Goal: Browse casually

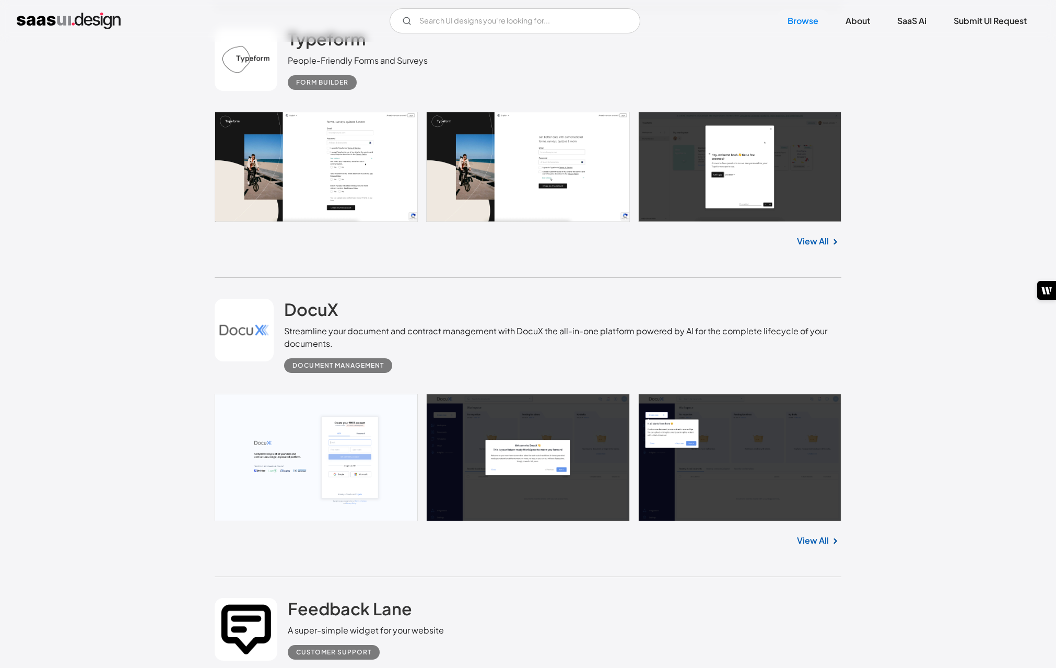
scroll to position [3235, 0]
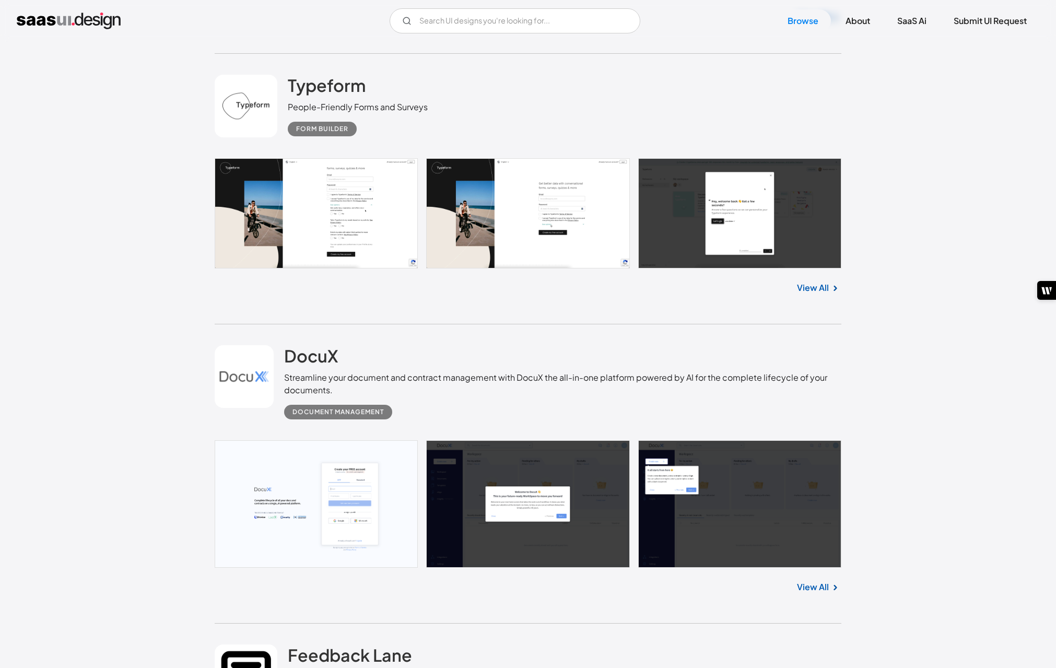
click at [307, 481] on link at bounding box center [528, 503] width 627 height 127
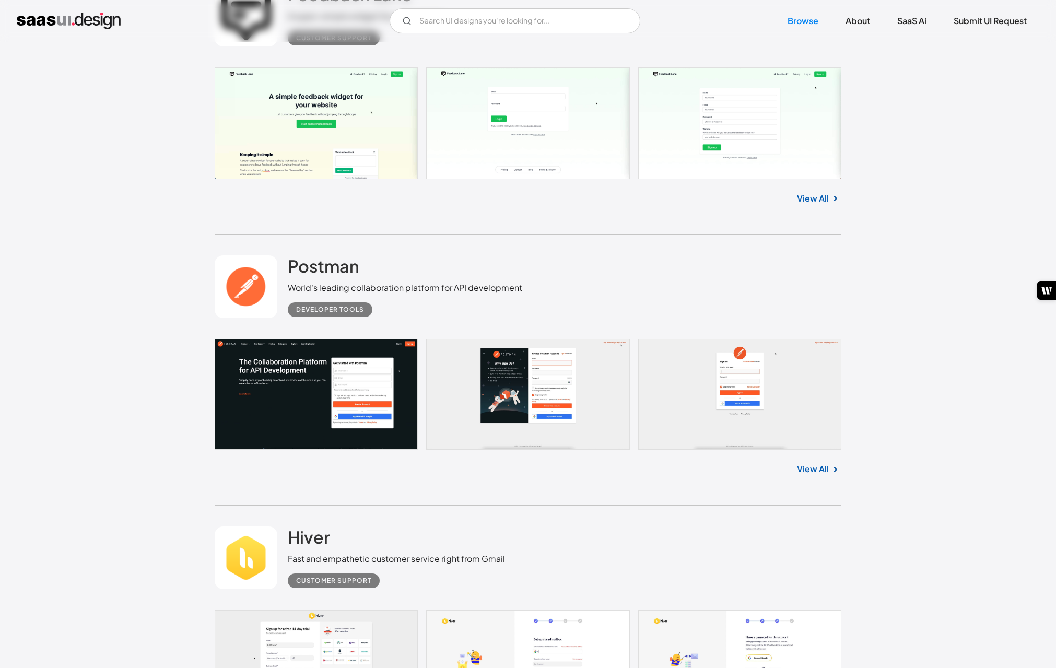
scroll to position [3900, 0]
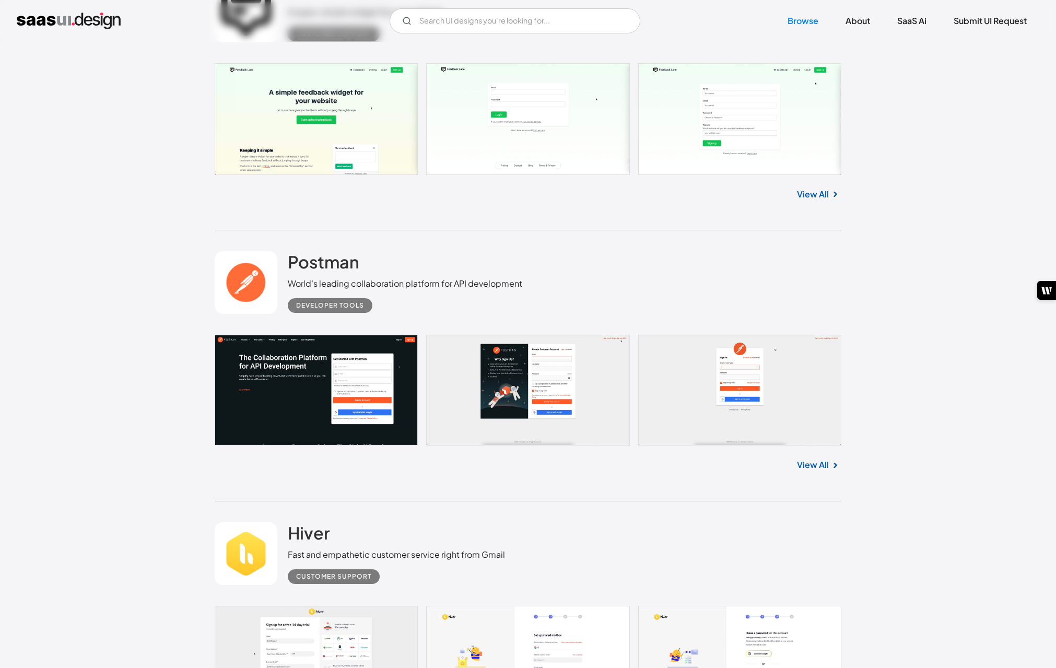
click at [331, 142] on link at bounding box center [528, 119] width 627 height 112
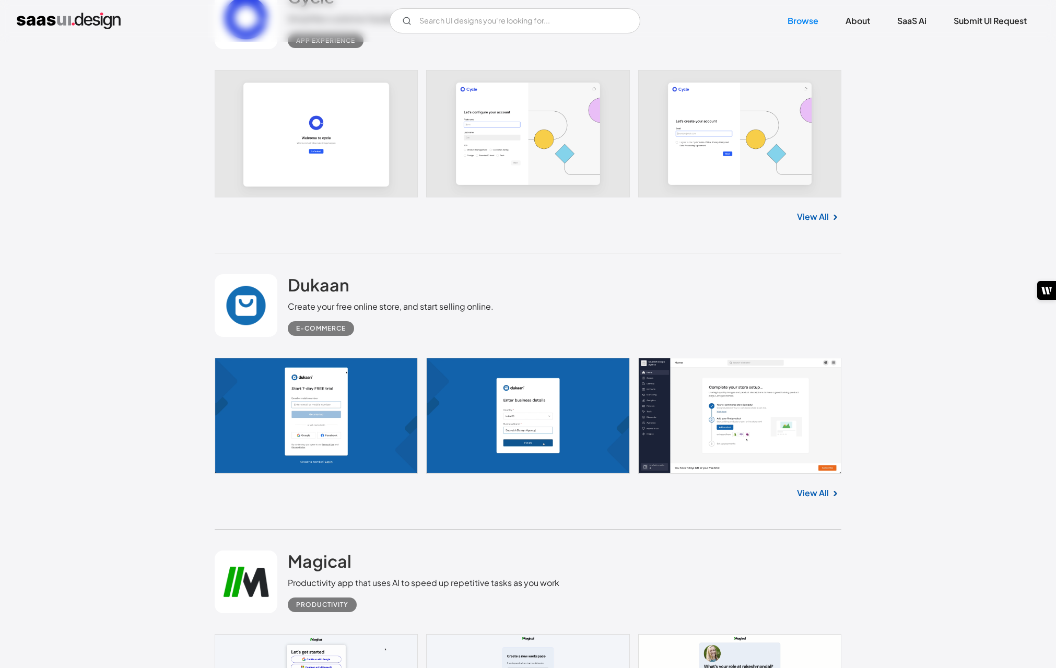
scroll to position [5001, 0]
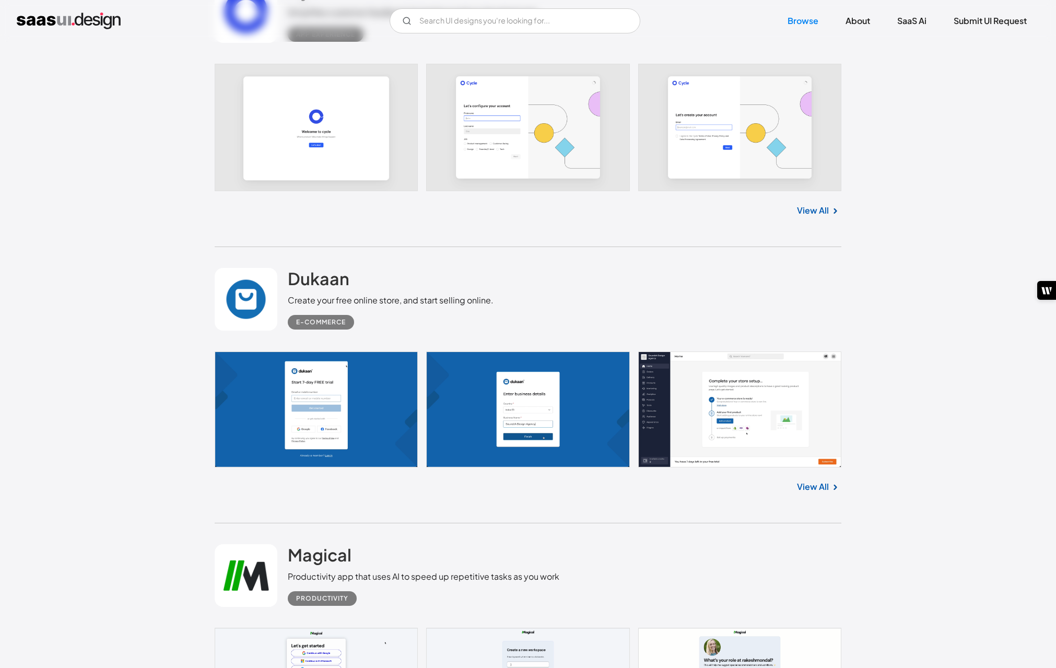
click at [354, 153] on link at bounding box center [528, 127] width 627 height 127
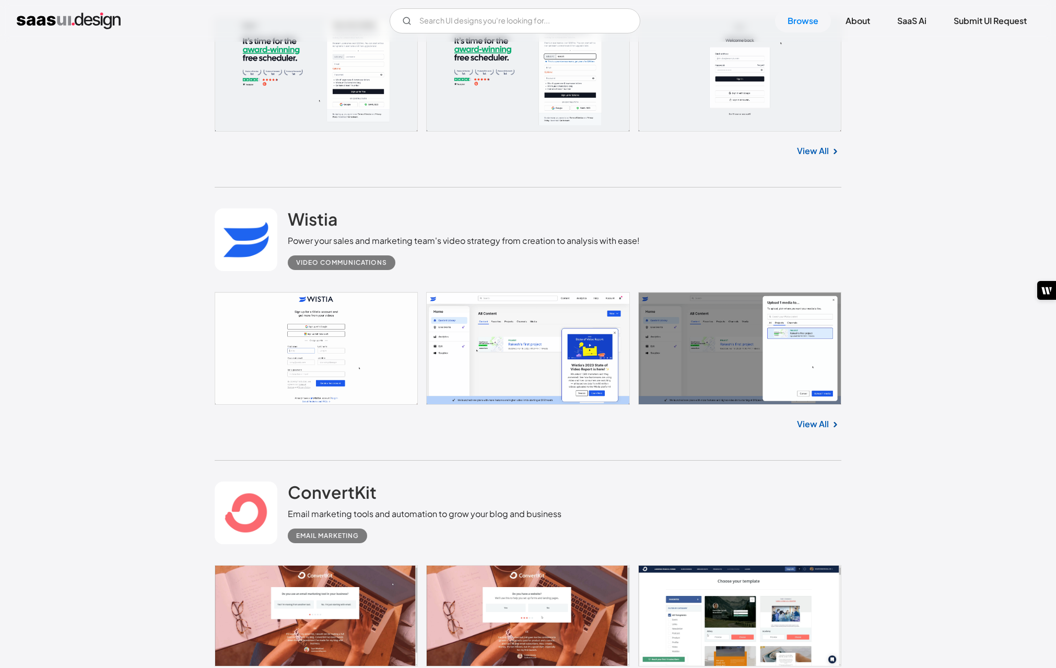
scroll to position [11111, 0]
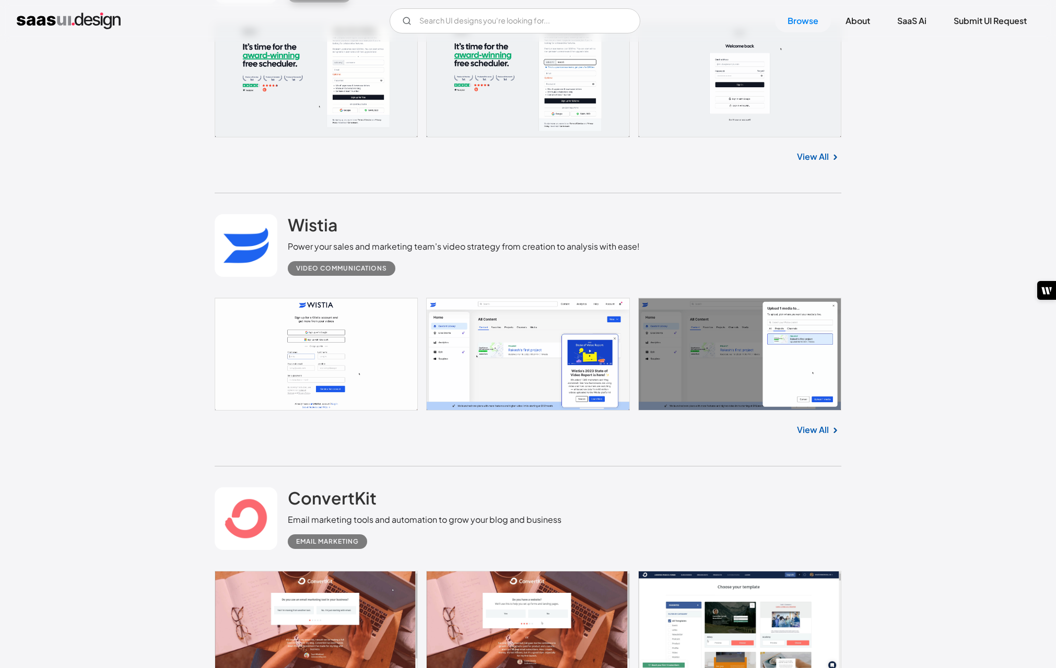
click at [332, 322] on link at bounding box center [528, 354] width 627 height 113
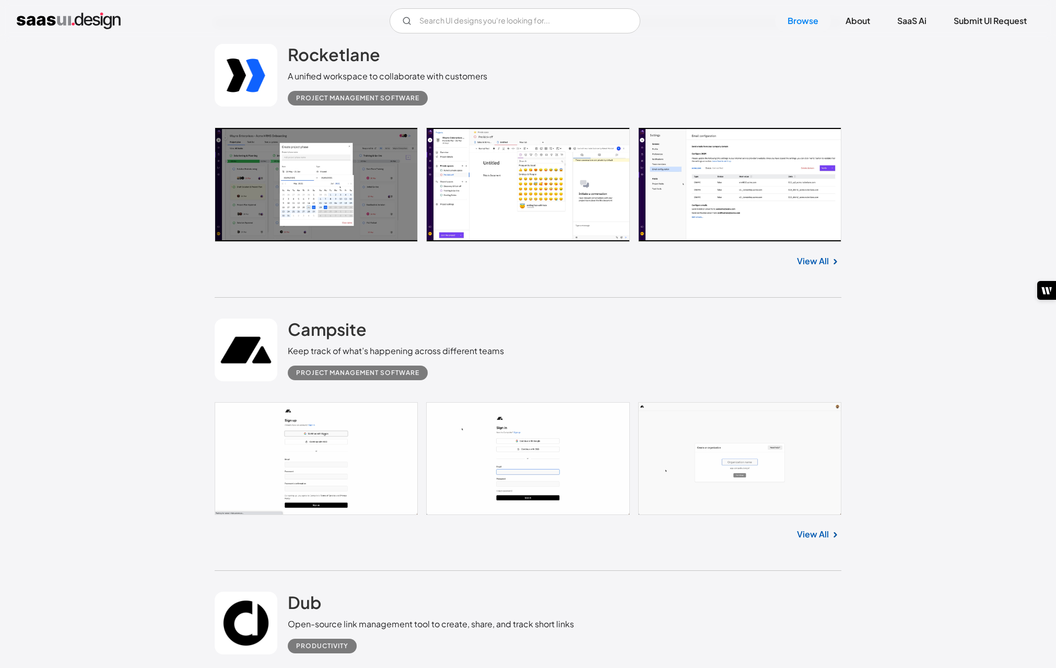
scroll to position [15793, 0]
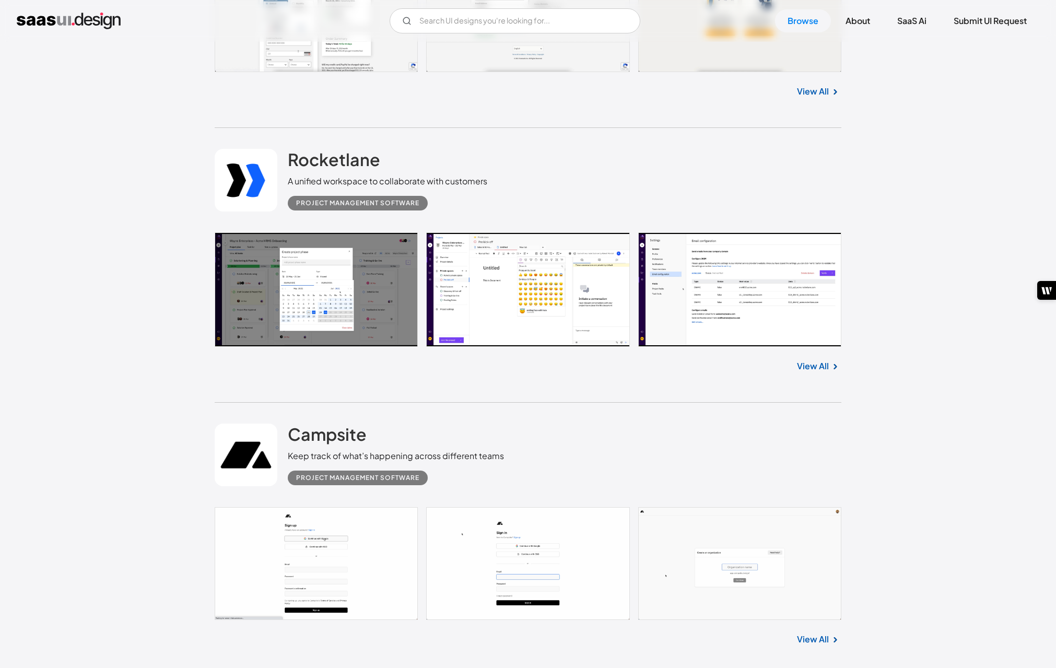
scroll to position [15456, 0]
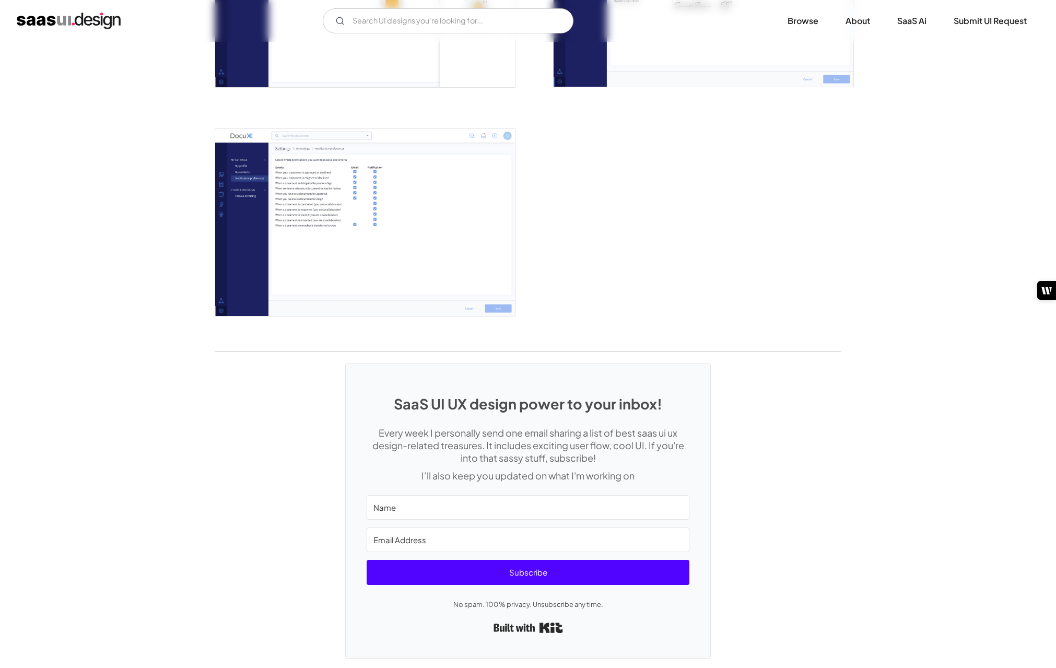
scroll to position [2444, 0]
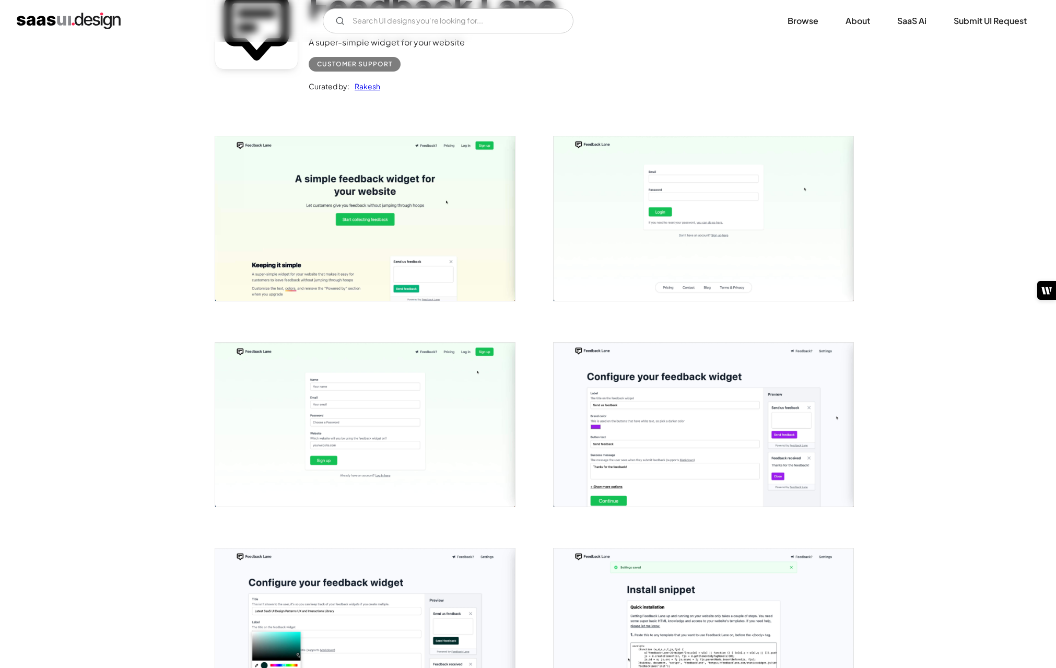
scroll to position [116, 0]
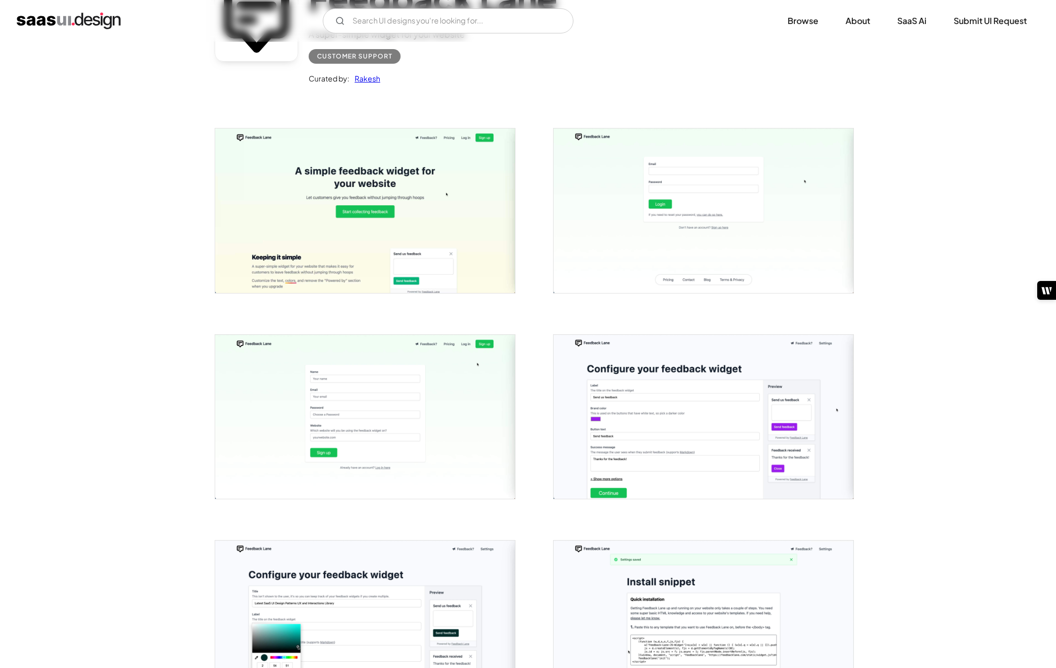
click at [397, 243] on img "open lightbox" at bounding box center [365, 211] width 300 height 165
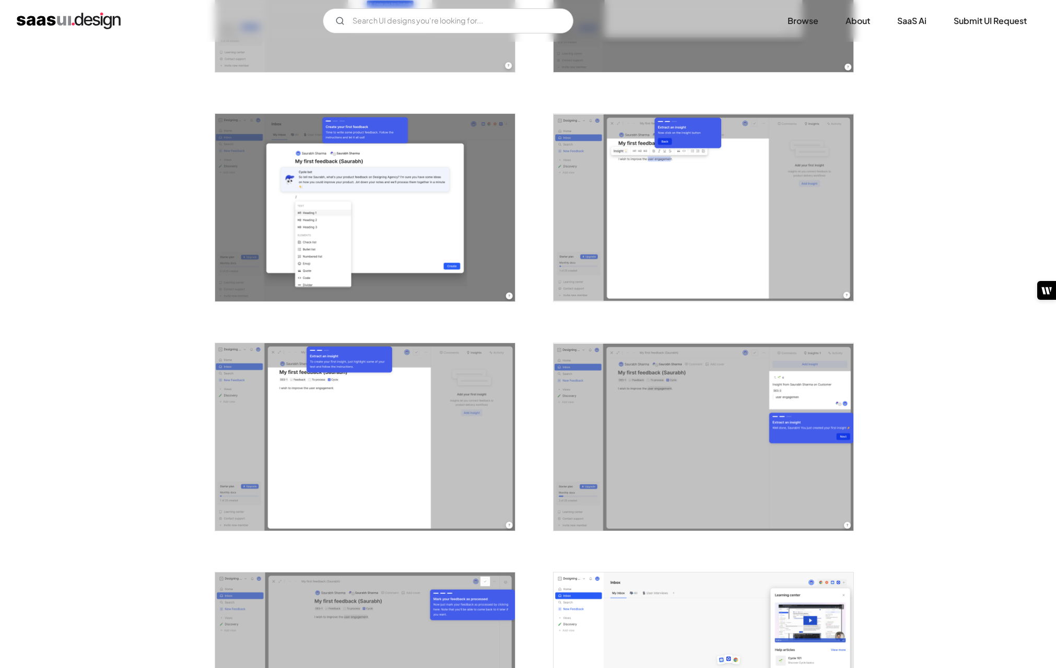
scroll to position [1281, 0]
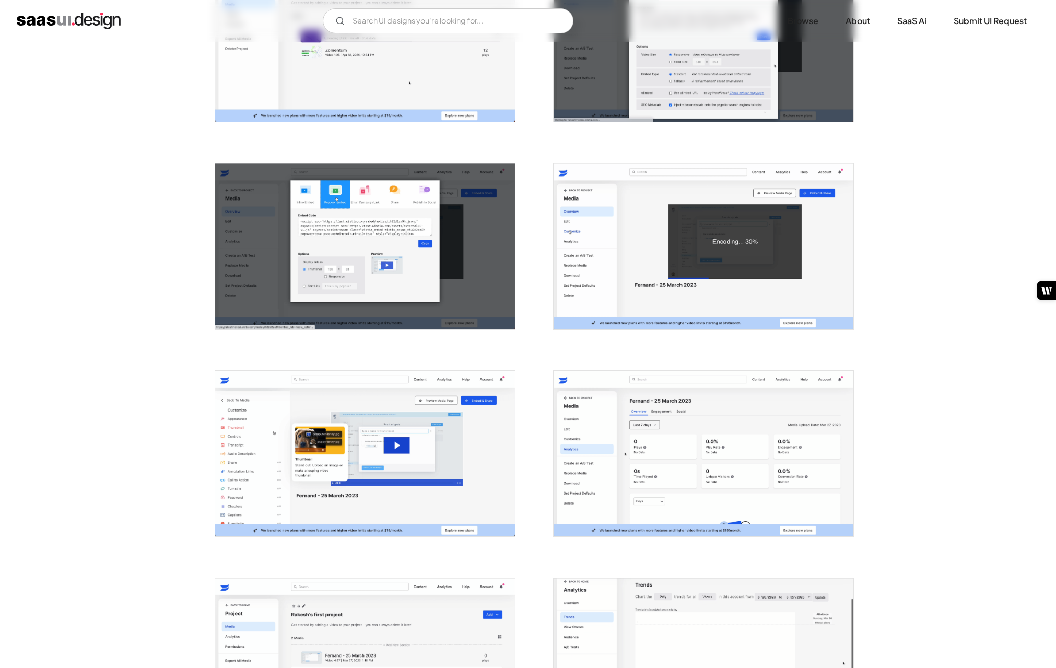
scroll to position [999, 0]
